Goal: Use online tool/utility: Use online tool/utility

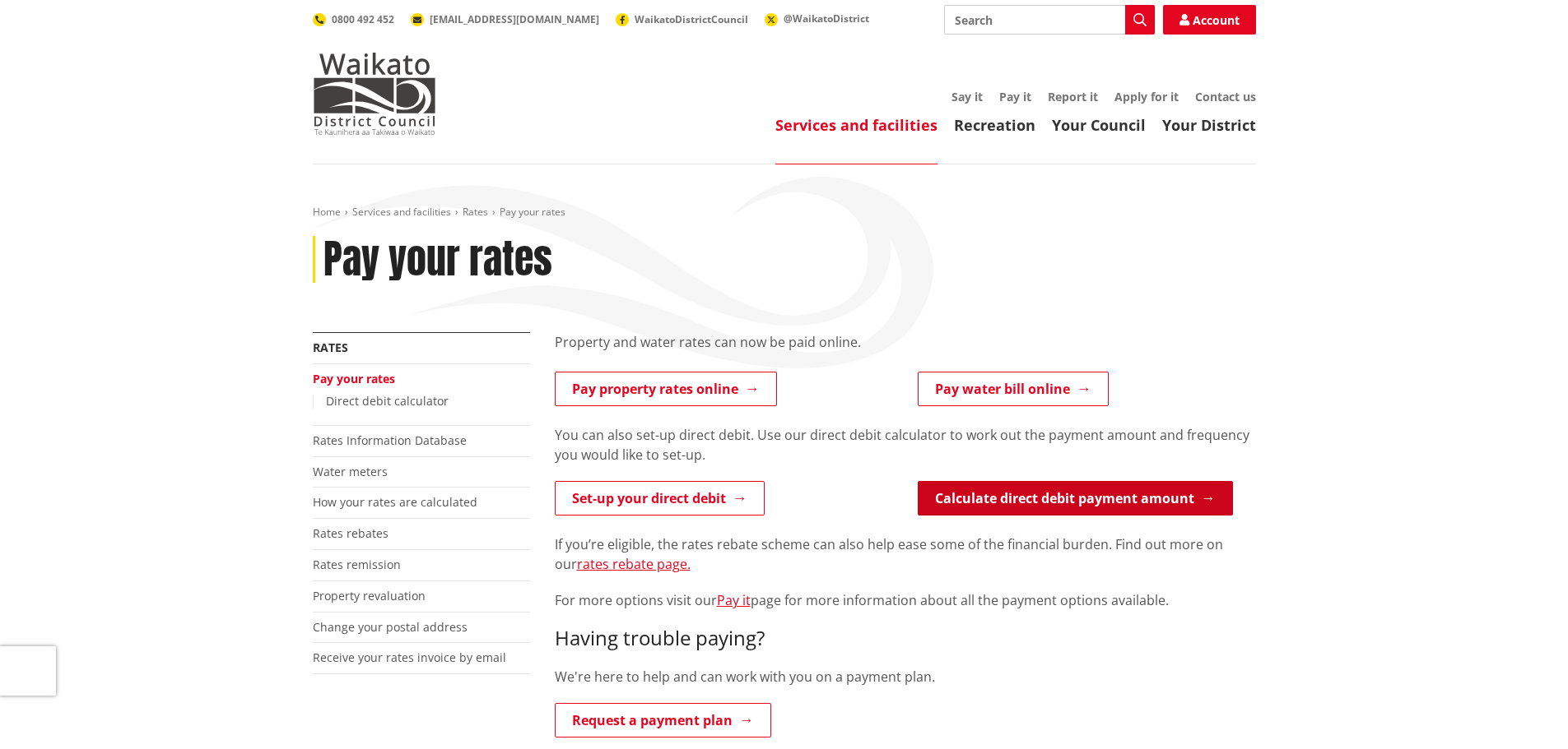
click at [1084, 501] on link "Calculate direct debit payment amount" at bounding box center [1076, 499] width 315 height 34
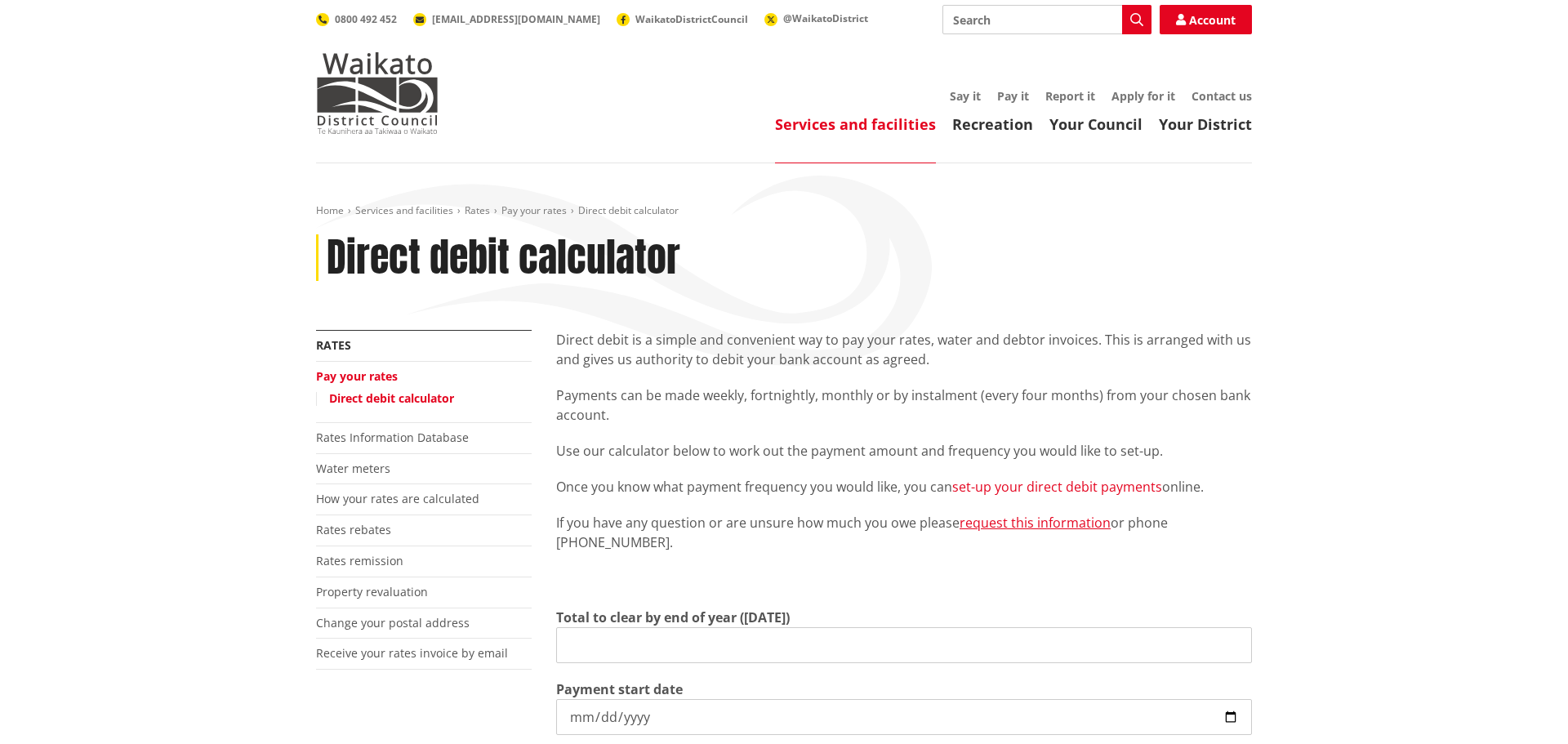
type input "0.00"
type input "2025-10-10"
type input "2026-06-30"
drag, startPoint x: 616, startPoint y: 643, endPoint x: 460, endPoint y: 633, distance: 156.3
click at [462, 633] on div "More from this section Rates Pay your rates Direct debit calculator Rates Infor…" at bounding box center [778, 666] width 960 height 671
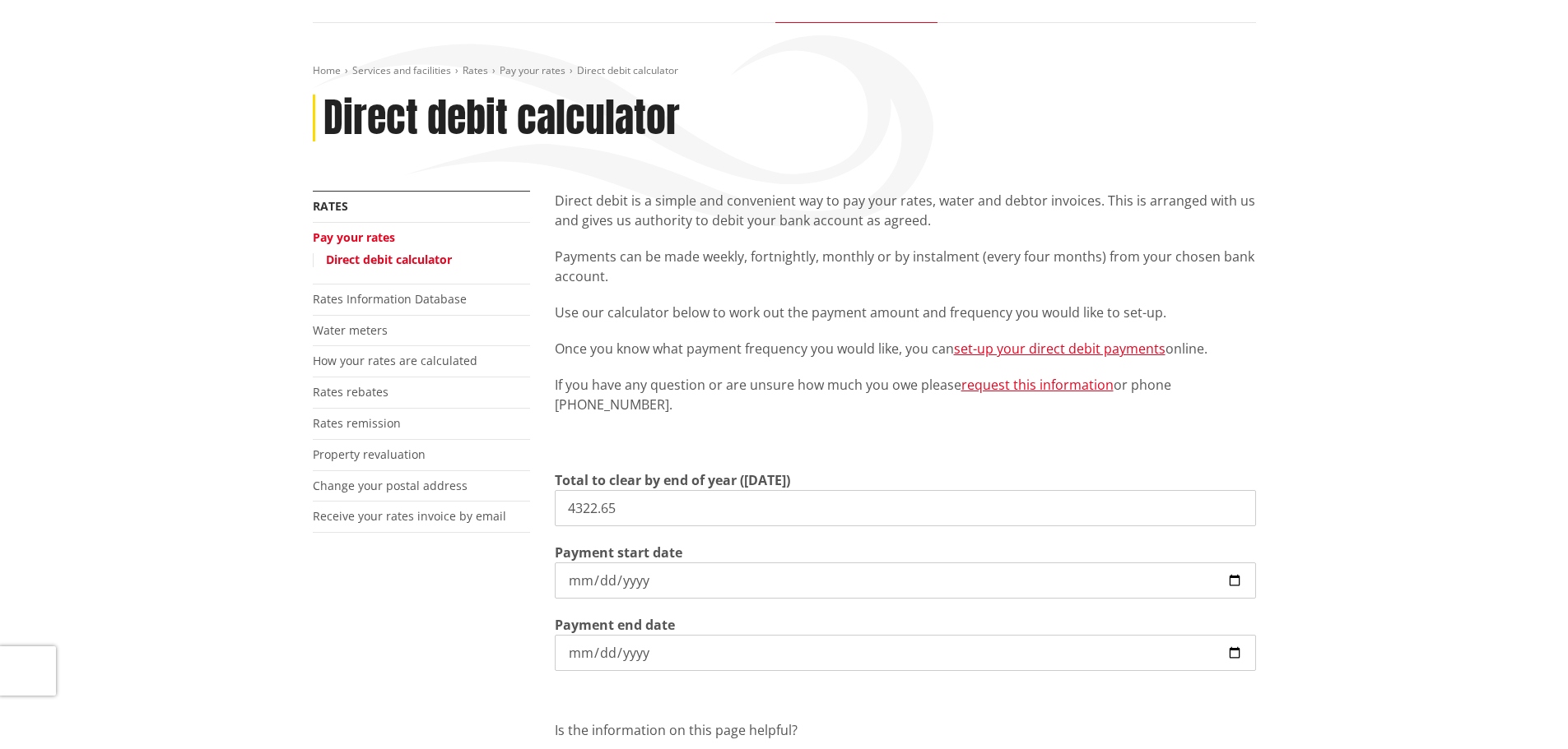
scroll to position [165, 0]
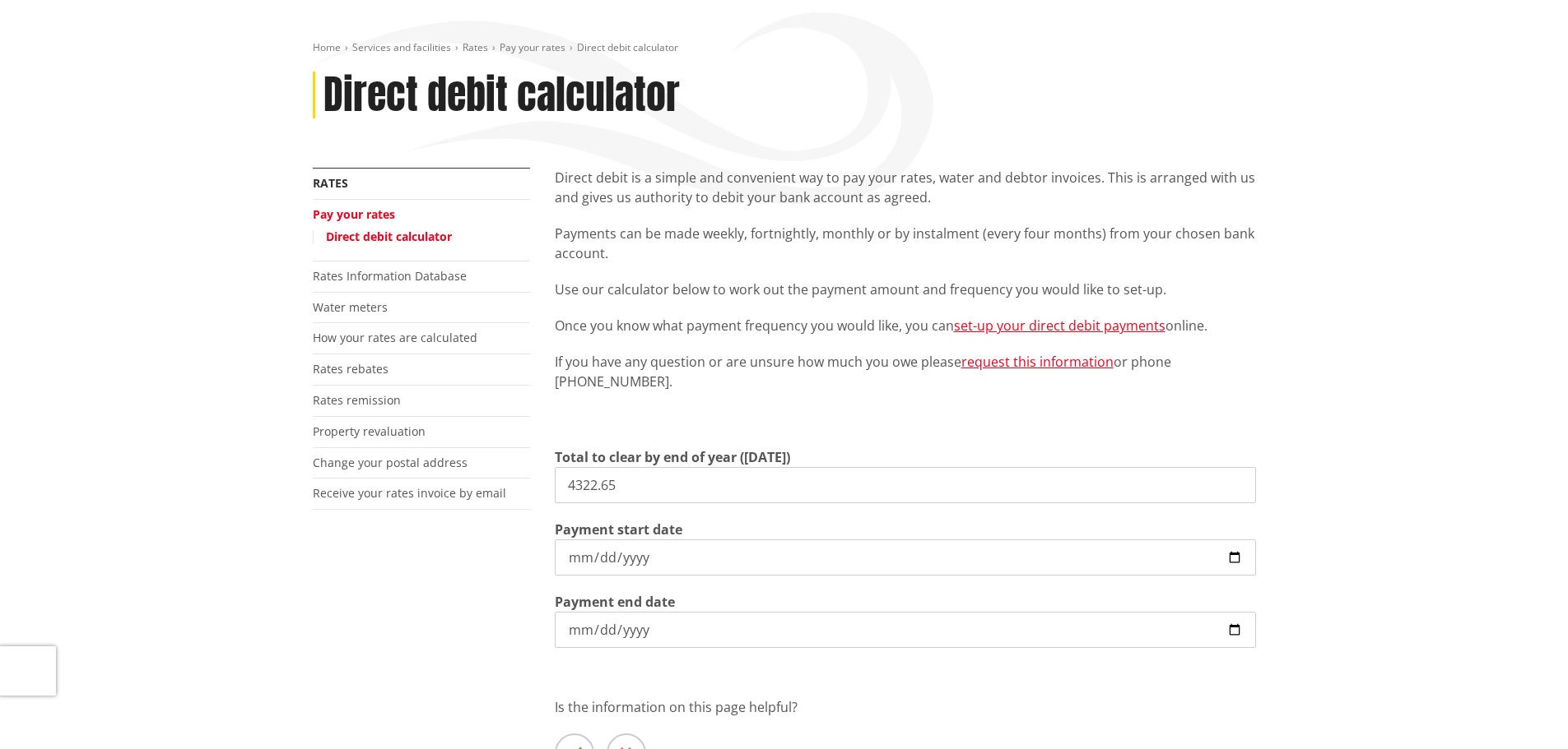
type input "4,322.65"
click at [1230, 553] on input "2025-10-10" at bounding box center [905, 557] width 701 height 36
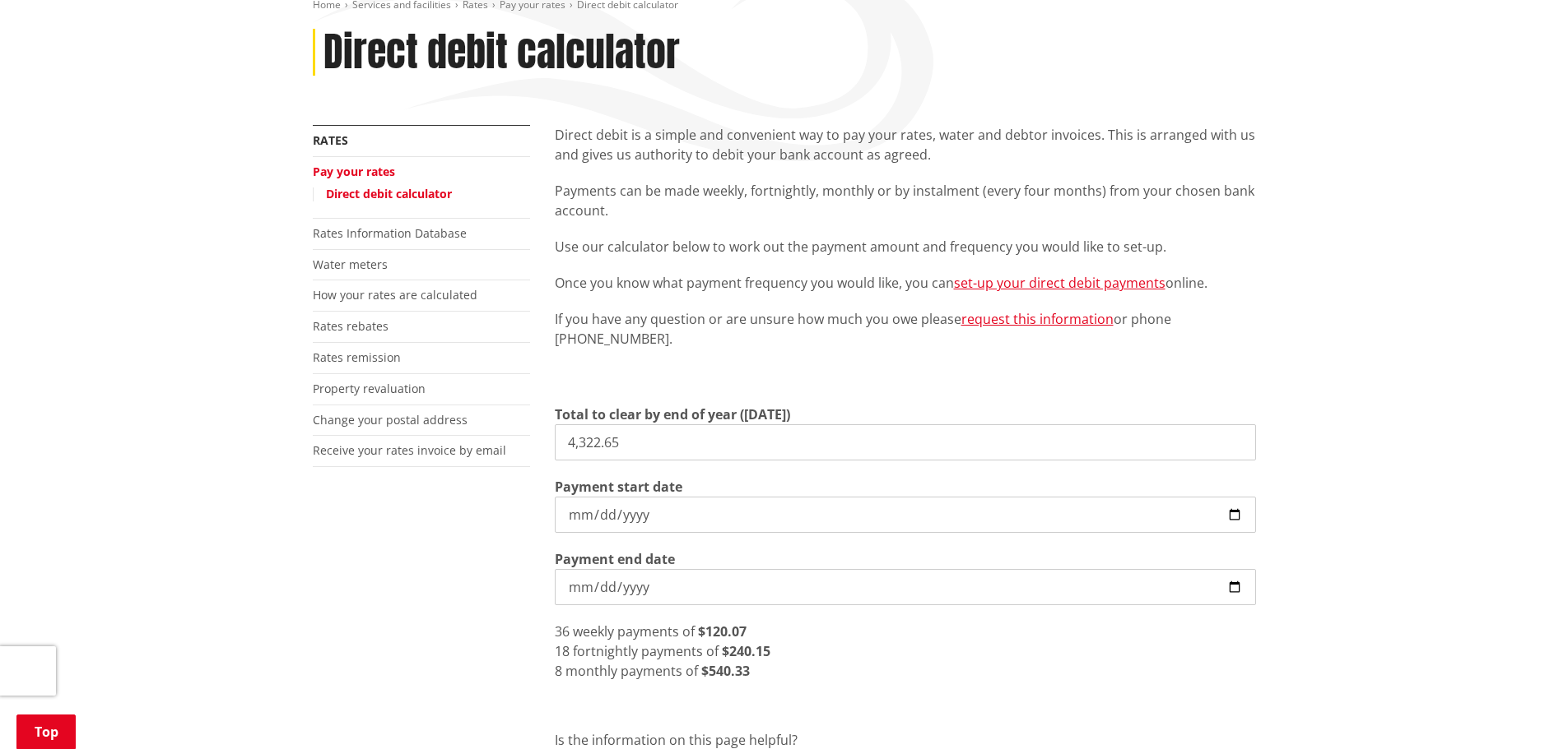
scroll to position [329, 0]
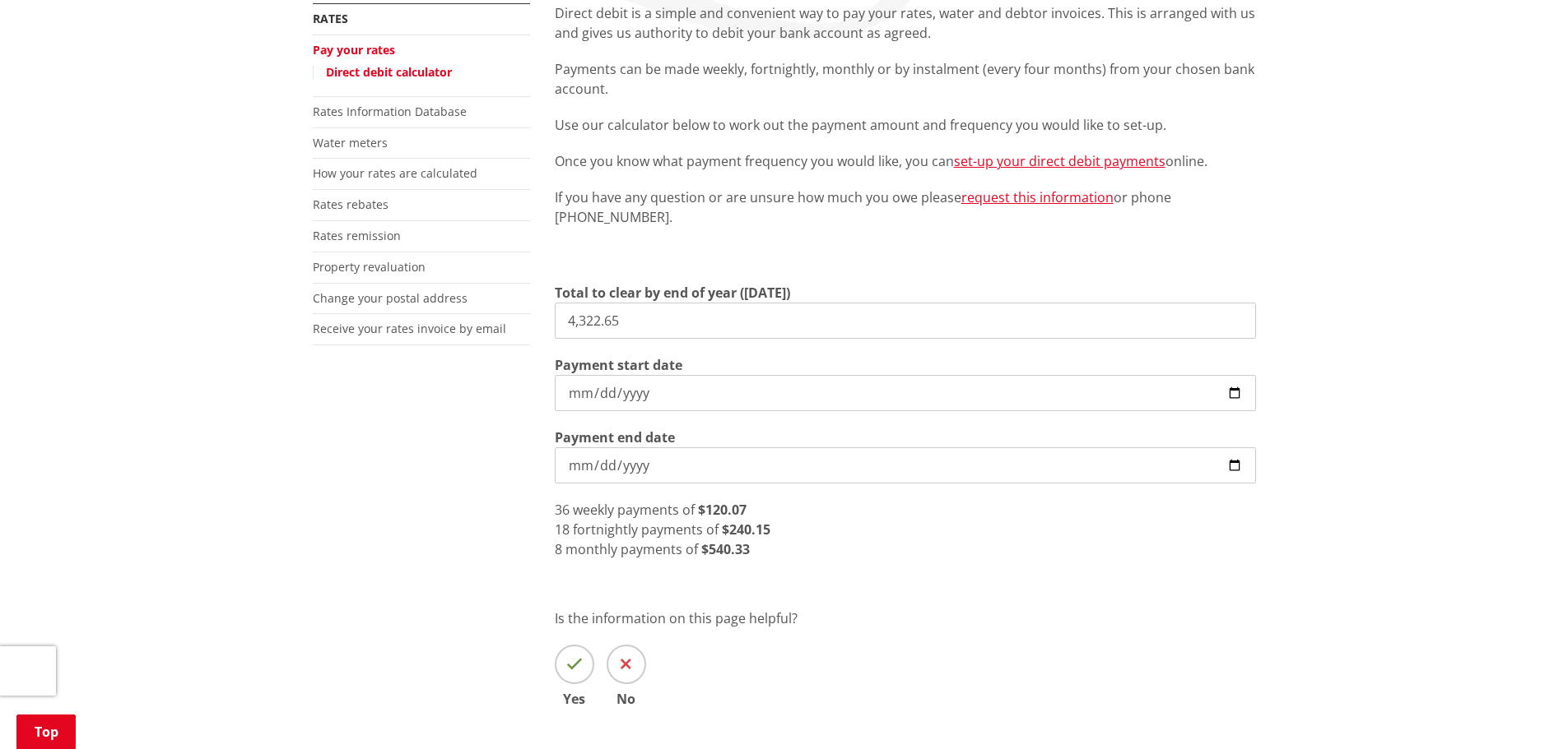
click at [1233, 389] on input "2025-10-23" at bounding box center [905, 393] width 701 height 36
type input "2025-10-10"
